Goal: Check status: Check status

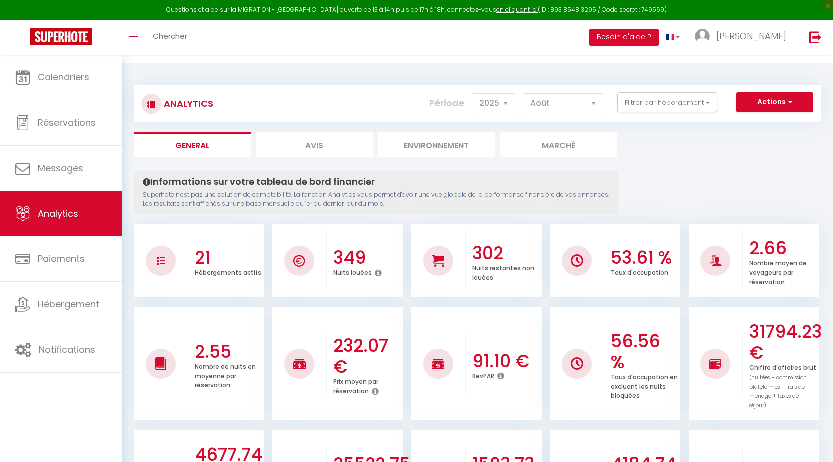
select select "2025"
select select "8"
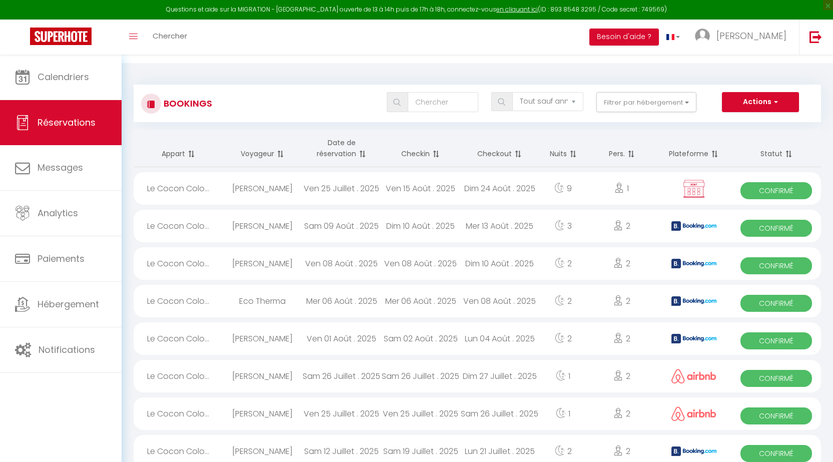
select select "not_cancelled"
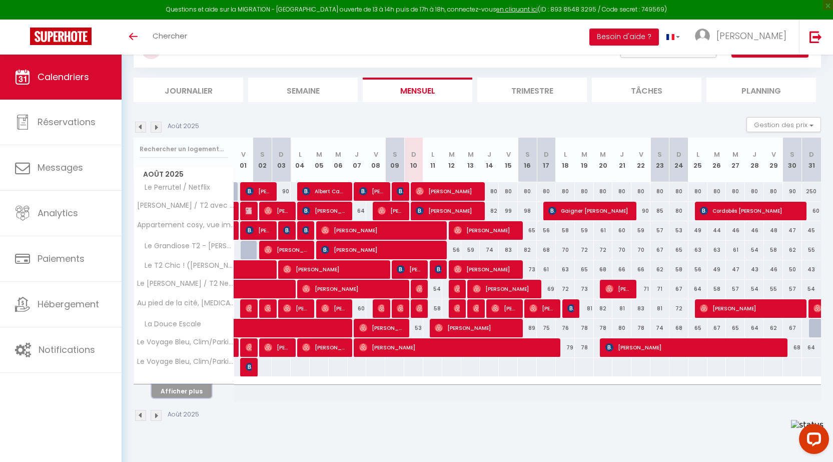
click at [192, 384] on button "Afficher plus" at bounding box center [182, 391] width 60 height 14
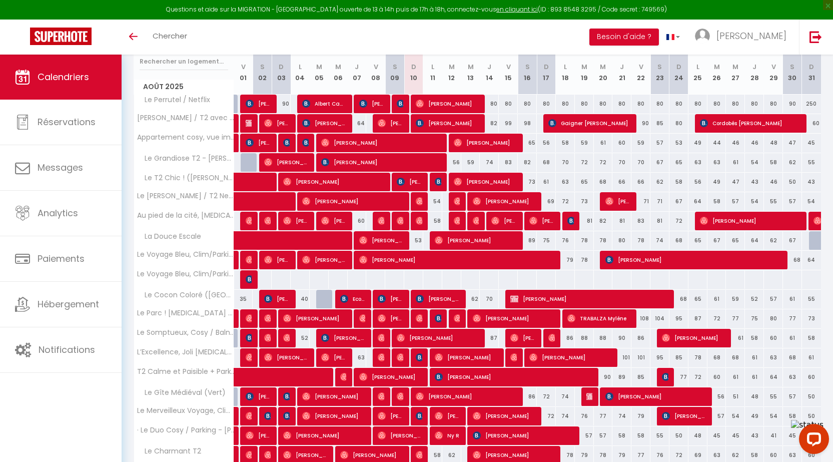
scroll to position [223, 0]
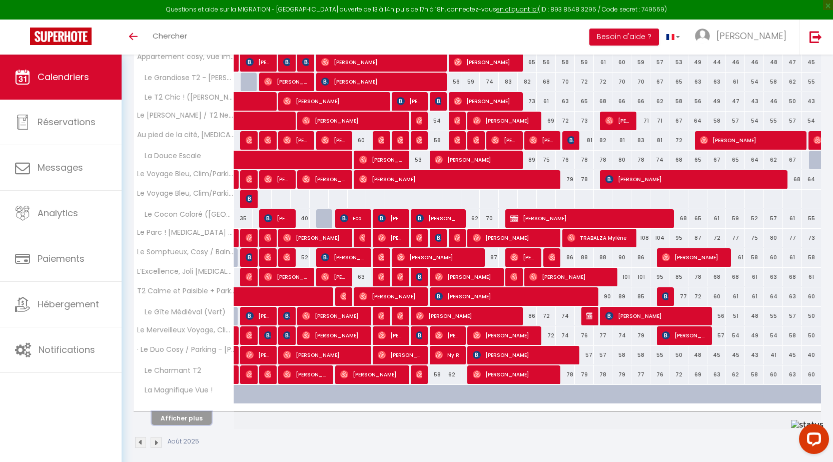
click at [189, 412] on button "Afficher plus" at bounding box center [182, 418] width 60 height 14
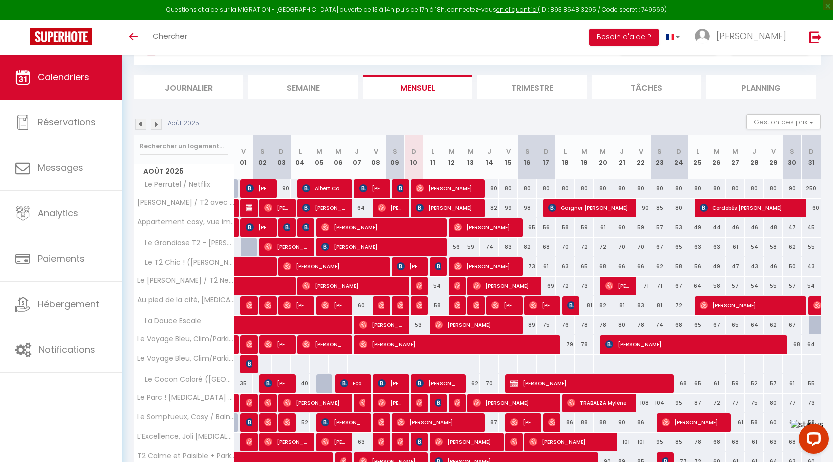
scroll to position [23, 0]
